Goal: Find specific page/section: Find specific page/section

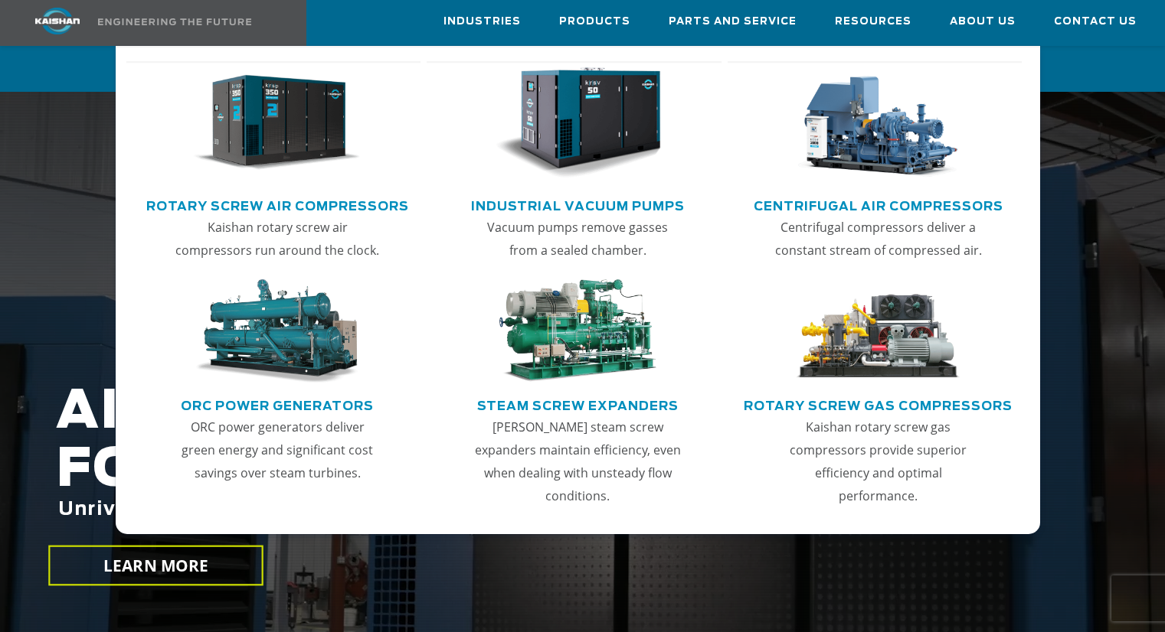
scroll to position [306, 0]
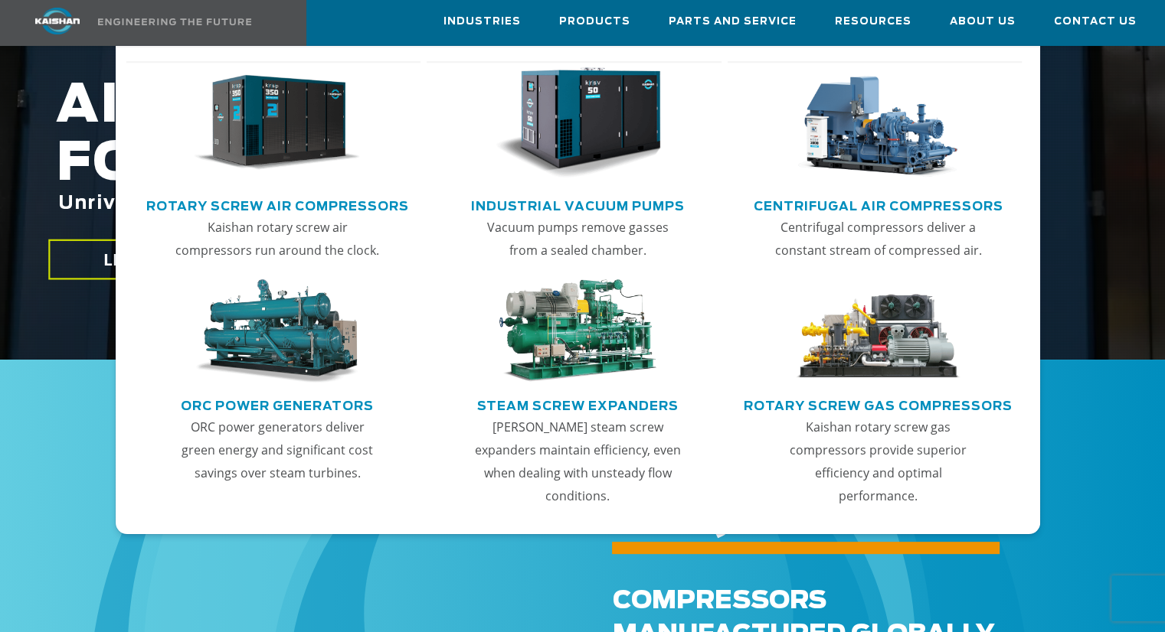
click at [392, 203] on link "Rotary Screw Air Compressors" at bounding box center [277, 204] width 263 height 23
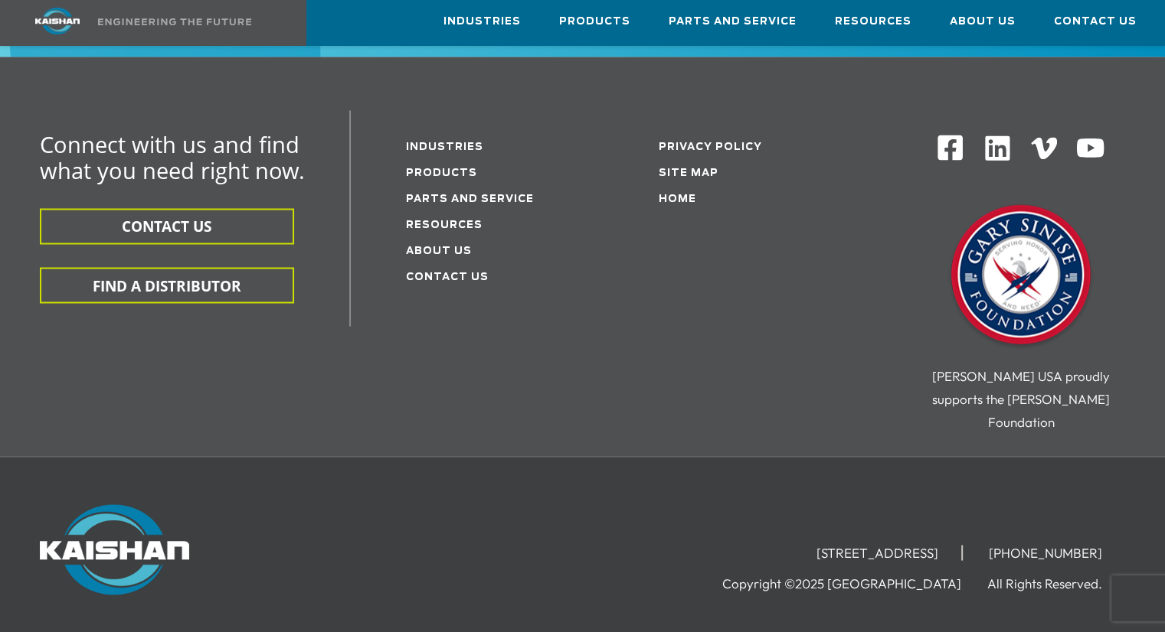
scroll to position [2678, 0]
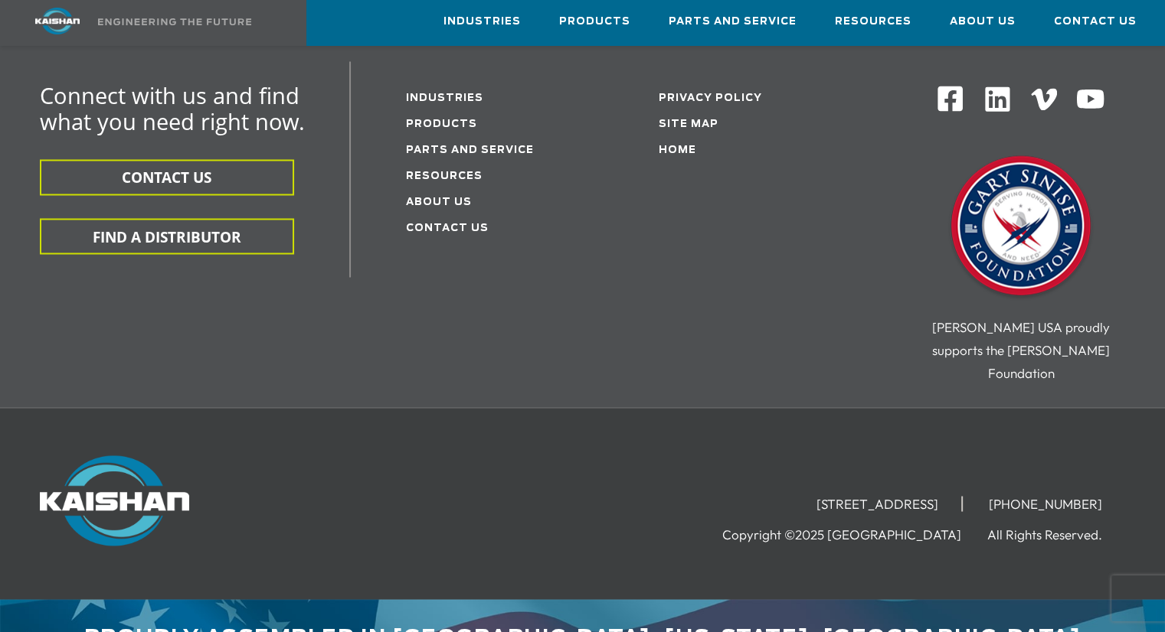
drag, startPoint x: 714, startPoint y: 450, endPoint x: 969, endPoint y: 456, distance: 255.8
click at [962, 496] on li "[STREET_ADDRESS]" at bounding box center [877, 503] width 169 height 15
copy li "[STREET_ADDRESS]"
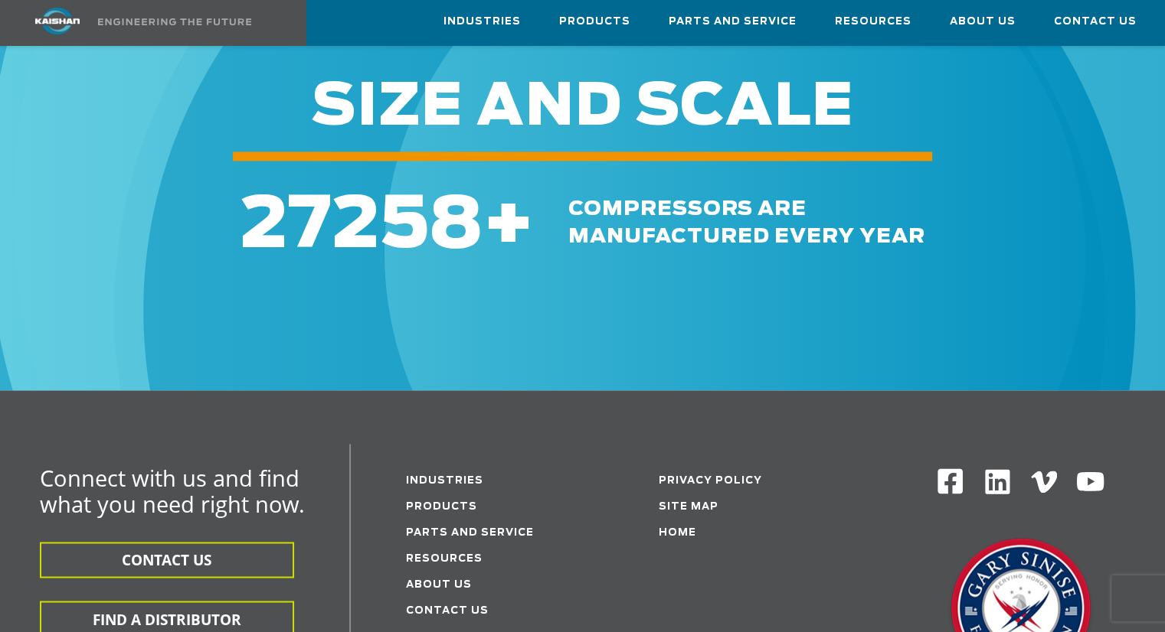
scroll to position [2525, 0]
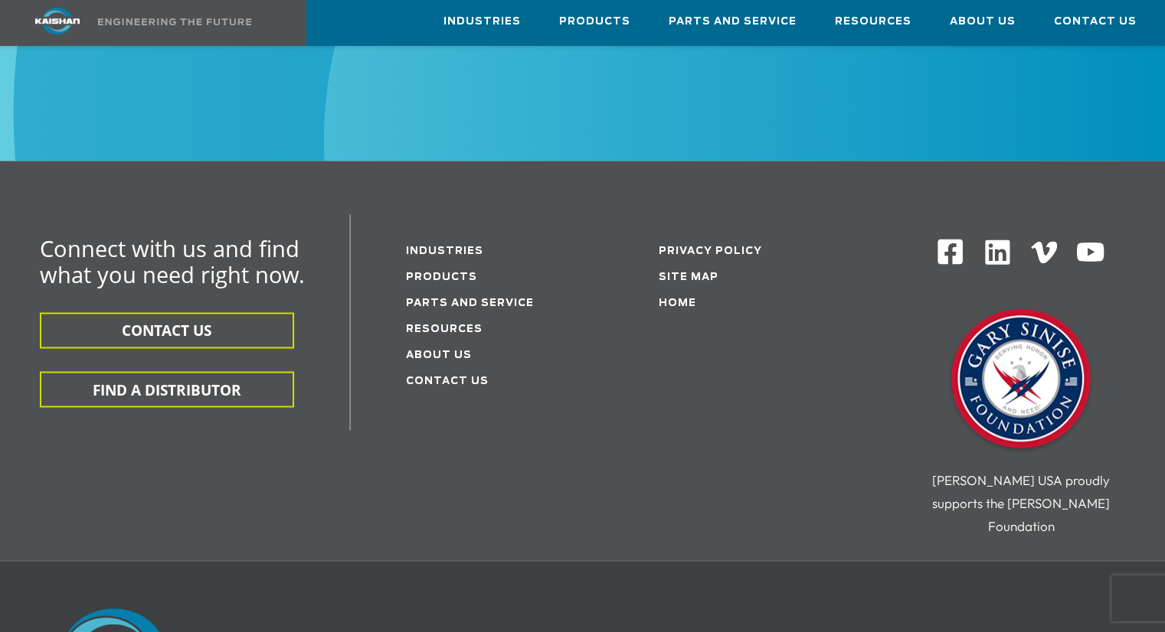
click at [939, 237] on img at bounding box center [950, 251] width 28 height 28
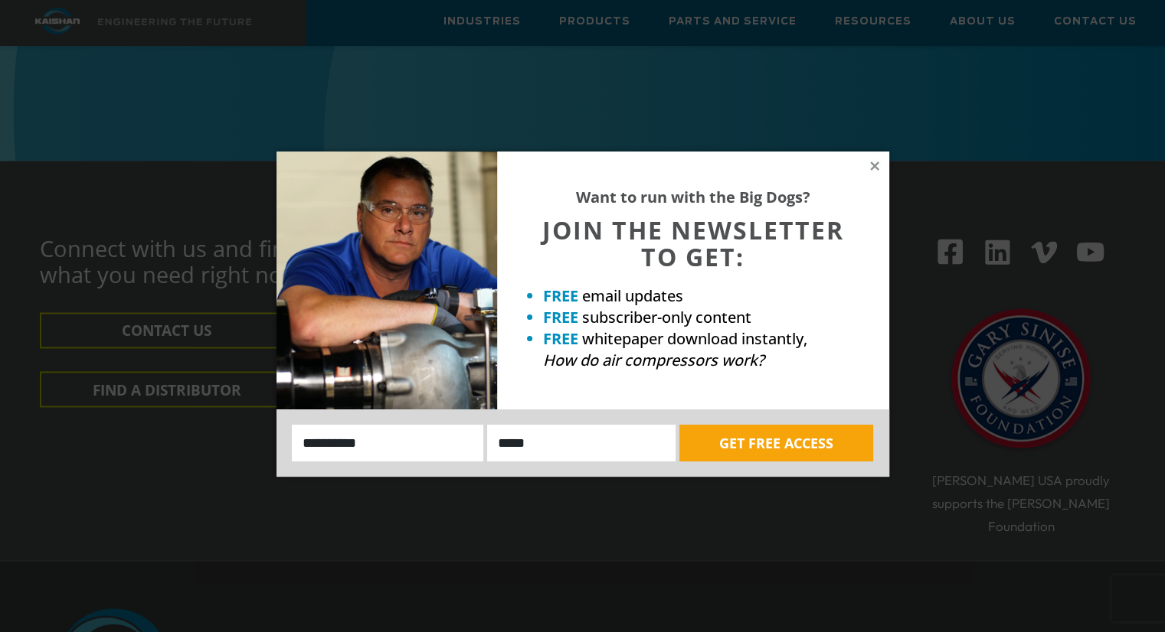
click at [875, 166] on icon at bounding box center [875, 166] width 14 height 14
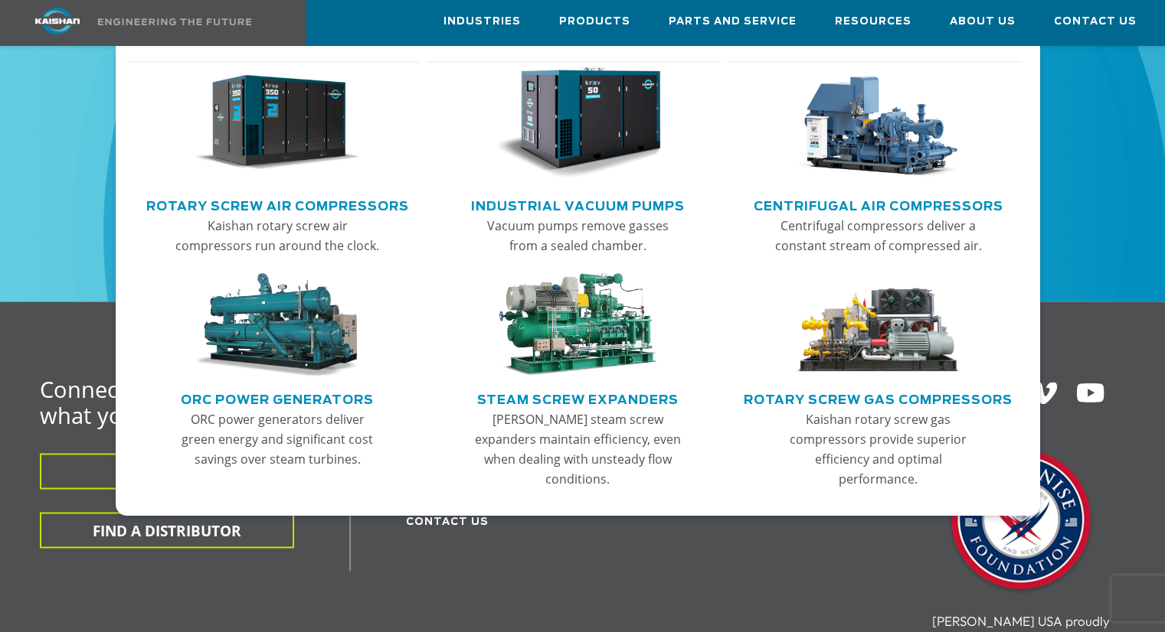
scroll to position [1989, 0]
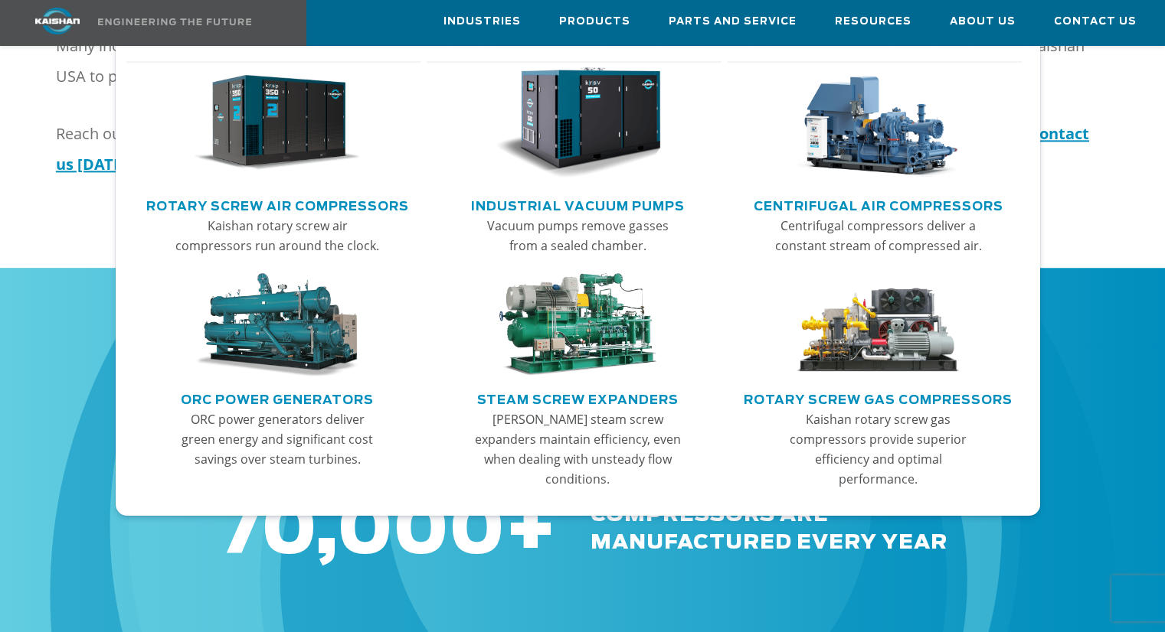
click at [320, 203] on link "Rotary Screw Air Compressors" at bounding box center [277, 204] width 263 height 23
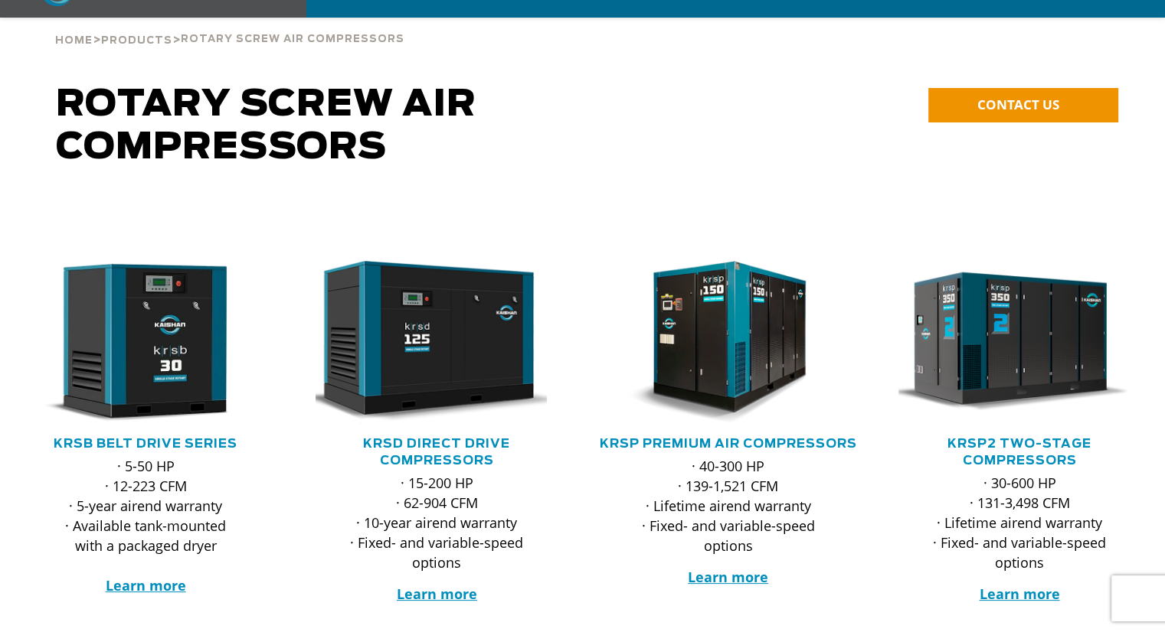
scroll to position [153, 0]
